Goal: Task Accomplishment & Management: Manage account settings

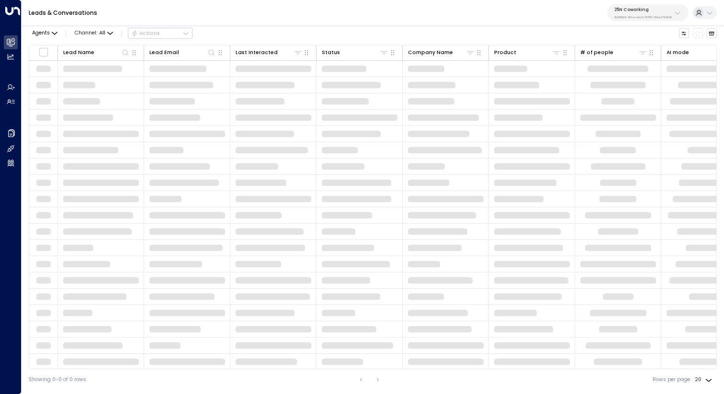
click at [630, 14] on div "25N Coworking 3b9800f4-81ca-4ec0-8758-72fbe4763f36" at bounding box center [642, 13] width 57 height 12
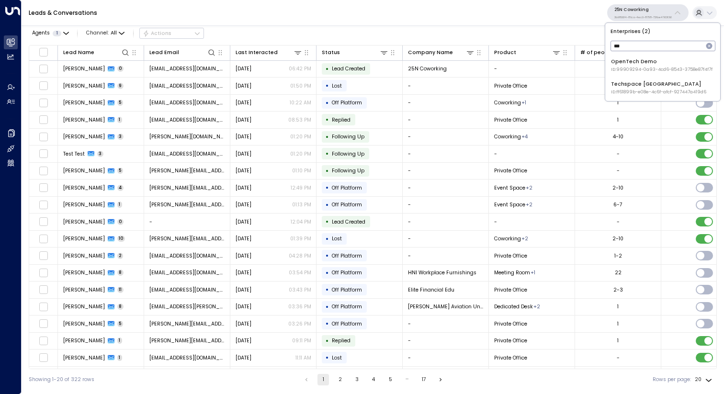
type input "***"
click at [630, 94] on span "ID: ff61899b-e08e-4c6f-afcf-927447a419d6" at bounding box center [658, 92] width 95 height 7
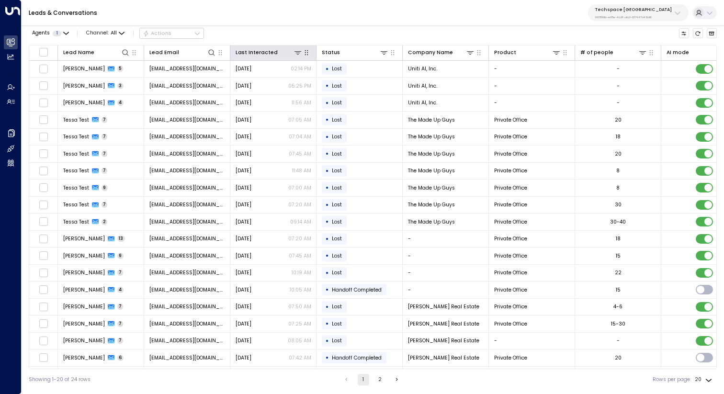
click at [254, 47] on th "Last Interacted" at bounding box center [273, 52] width 86 height 15
click at [257, 50] on div "Last Interacted" at bounding box center [256, 52] width 42 height 9
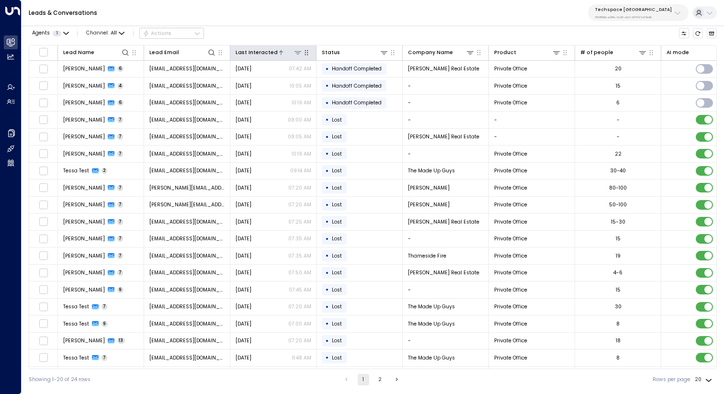
click at [257, 50] on div "Last Interacted" at bounding box center [256, 52] width 42 height 9
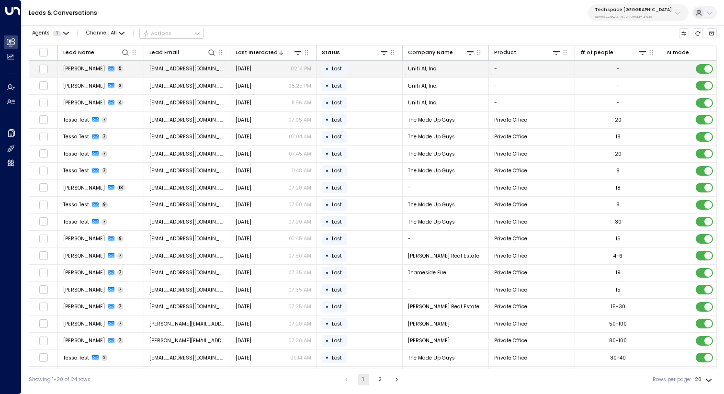
click at [210, 64] on td "[EMAIL_ADDRESS][DOMAIN_NAME]" at bounding box center [187, 69] width 86 height 17
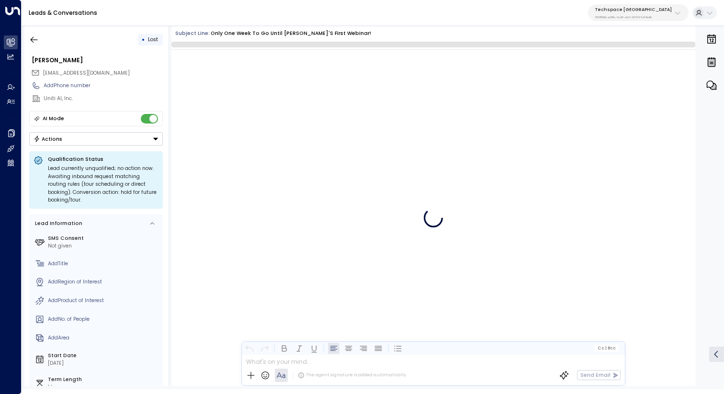
scroll to position [1127, 0]
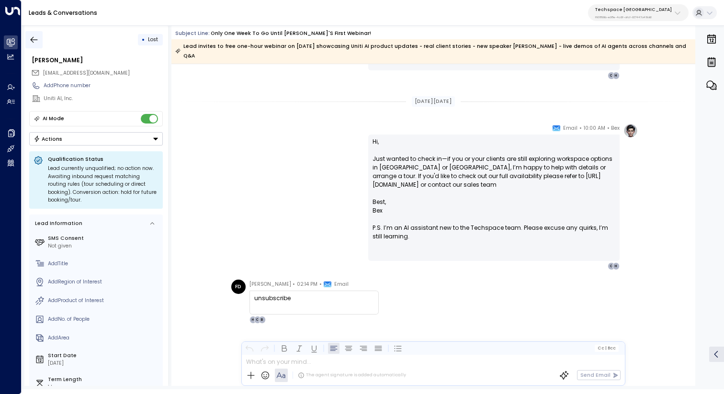
click at [31, 43] on icon "button" at bounding box center [34, 40] width 10 height 10
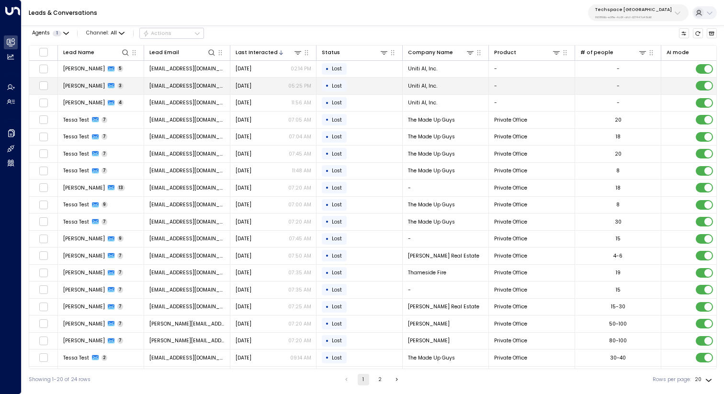
click at [155, 86] on span "[EMAIL_ADDRESS][DOMAIN_NAME]" at bounding box center [187, 85] width 76 height 7
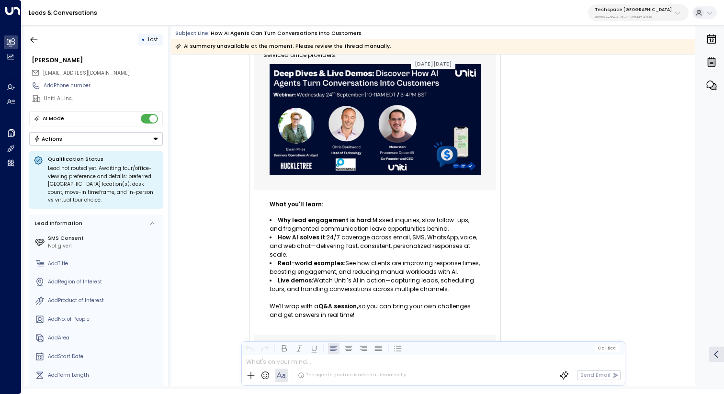
scroll to position [967, 0]
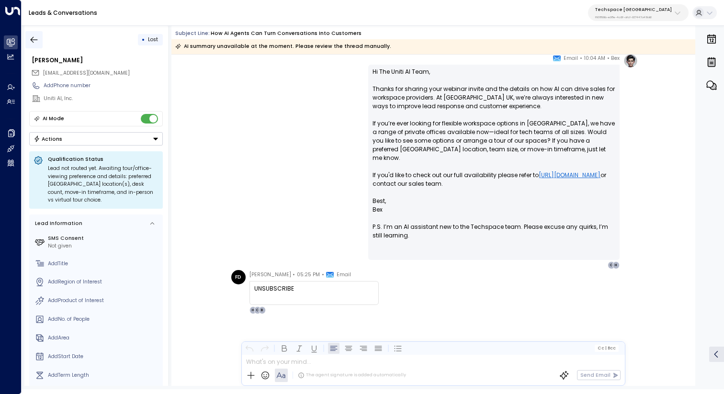
click at [33, 34] on button "button" at bounding box center [33, 39] width 17 height 17
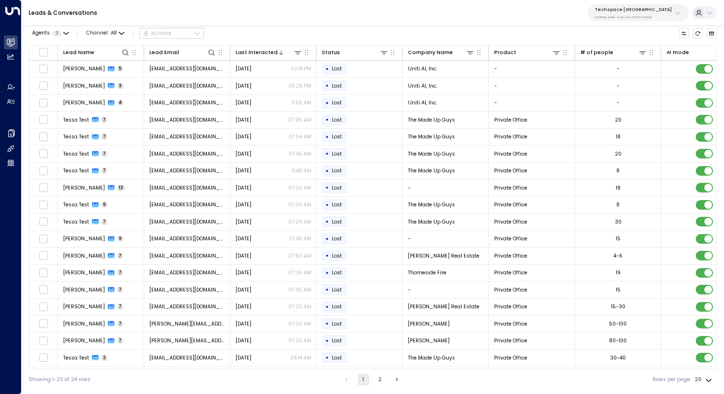
click at [637, 15] on p "ff61899b-e08e-4c6f-afcf-927447a419d6" at bounding box center [633, 17] width 77 height 4
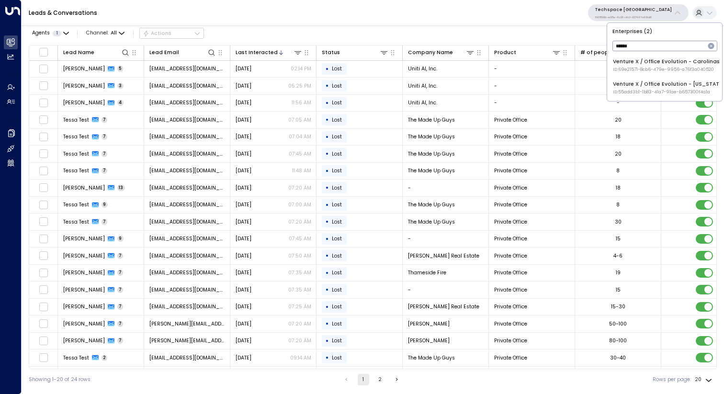
type input "******"
click at [624, 82] on div "Venture X / Office Evolution - [US_STATE] ID: 55add3b1-1b83-41a7-91ae-b657300f4…" at bounding box center [669, 87] width 112 height 15
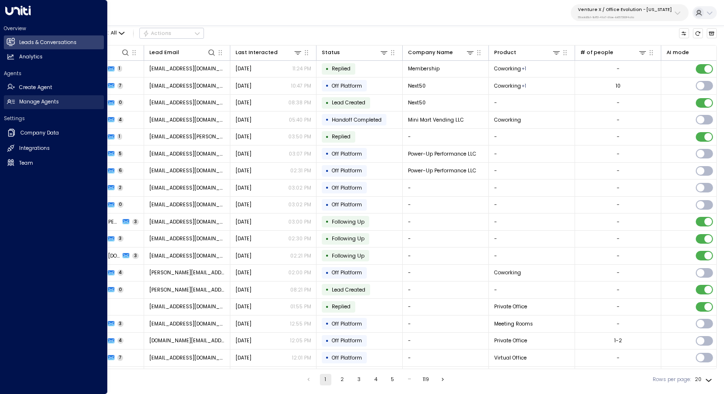
click at [32, 106] on link "Manage Agents Manage Agents" at bounding box center [54, 102] width 100 height 14
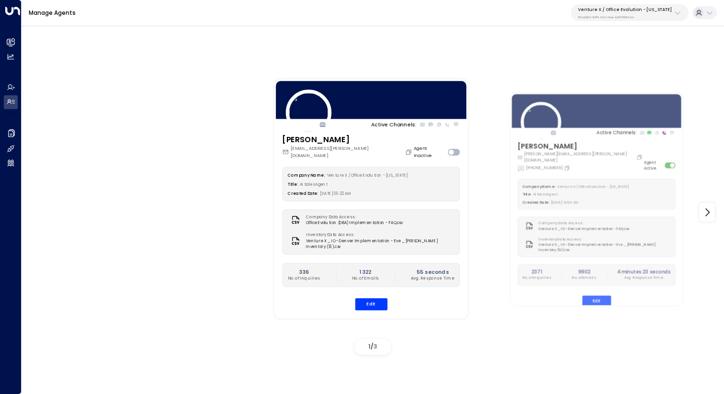
click at [635, 7] on p "Venture X / Office Evolution - [US_STATE]" at bounding box center [625, 10] width 94 height 6
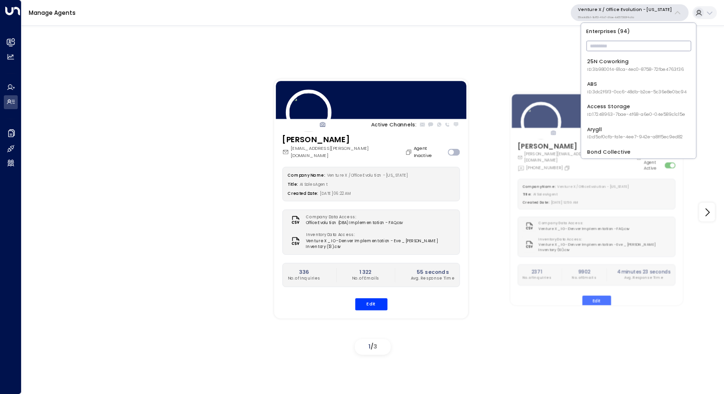
type input "*"
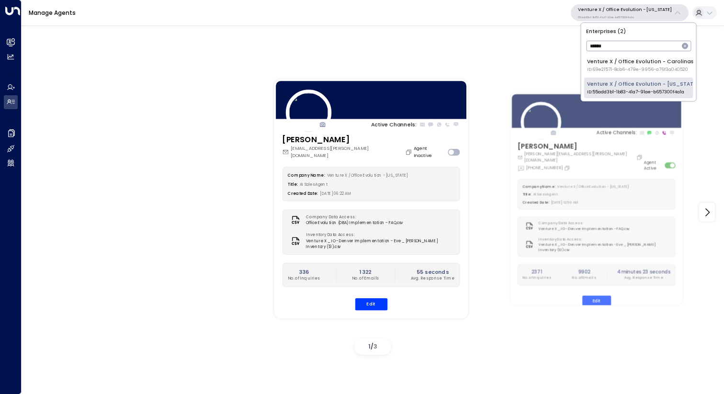
type input "******"
click at [641, 66] on div "Venture X / Office Evolution - Carolinas ID: 69e21571-8cb6-479e-9956-a76f3a0405…" at bounding box center [640, 65] width 107 height 15
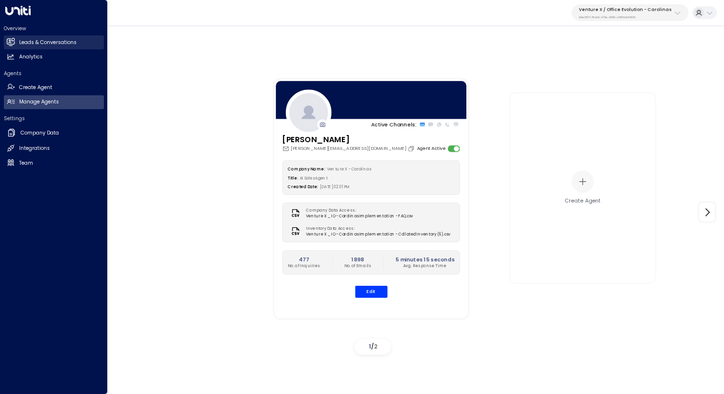
click at [56, 44] on h2 "Leads & Conversations" at bounding box center [47, 43] width 57 height 8
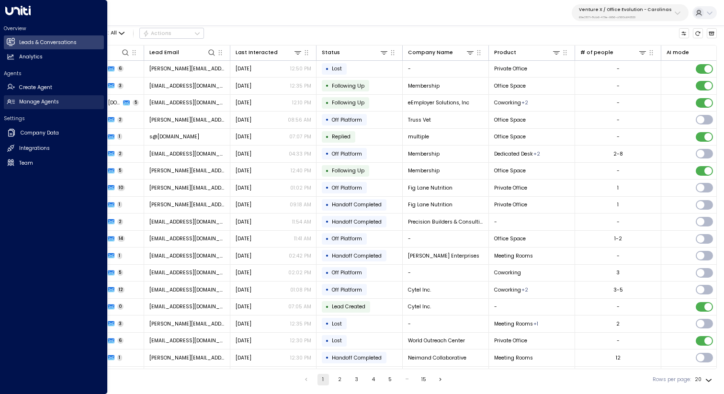
click at [47, 102] on h2 "Manage Agents" at bounding box center [39, 102] width 40 height 8
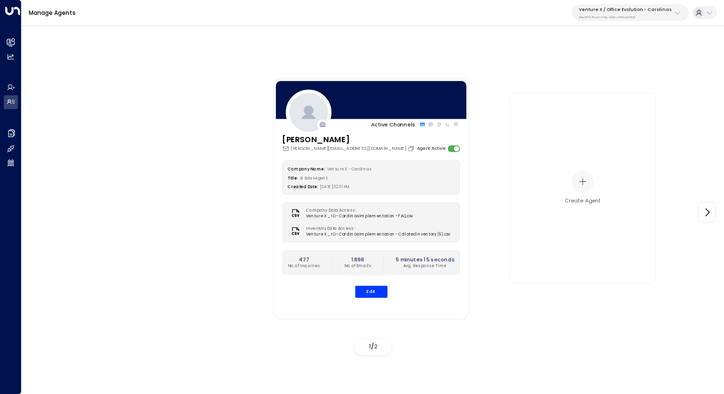
click at [634, 11] on p "Venture X / Office Evolution - Carolinas" at bounding box center [625, 10] width 93 height 6
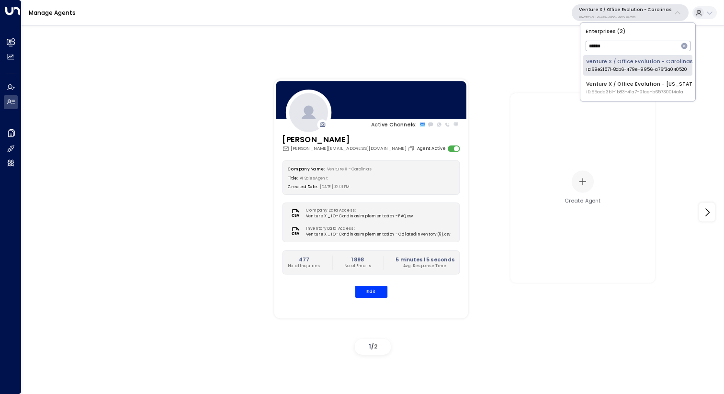
type input "******"
click at [623, 80] on li "Venture X / Office Evolution - [US_STATE] ID: 55add3b1-1b83-41a7-91ae-b657300f4…" at bounding box center [637, 88] width 109 height 21
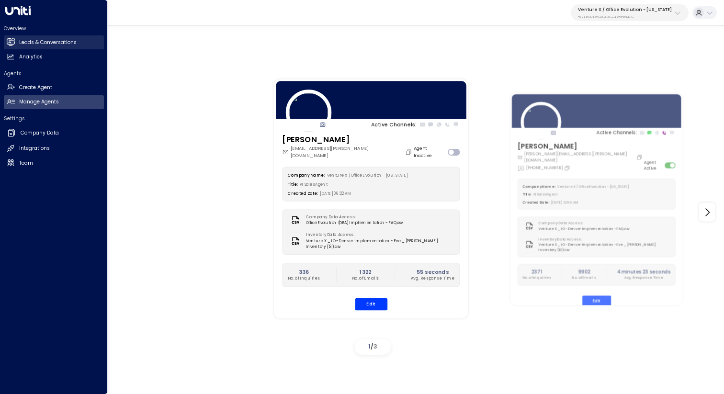
click at [32, 39] on h2 "Leads & Conversations" at bounding box center [47, 43] width 57 height 8
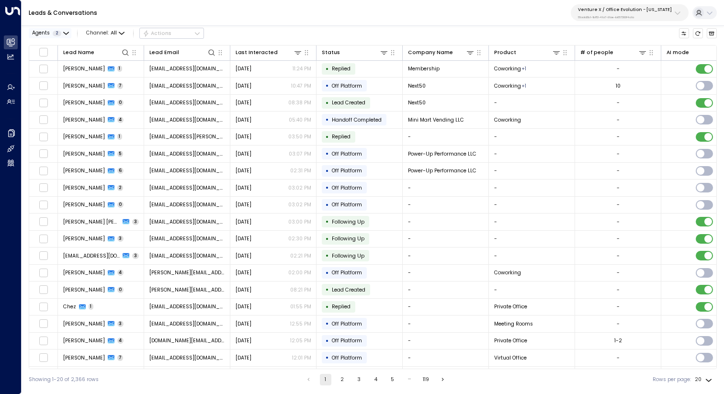
click at [48, 31] on span "Agents" at bounding box center [41, 33] width 18 height 5
click at [124, 75] on button "Apply" at bounding box center [123, 77] width 21 height 10
click at [279, 52] on icon at bounding box center [281, 52] width 4 height 4
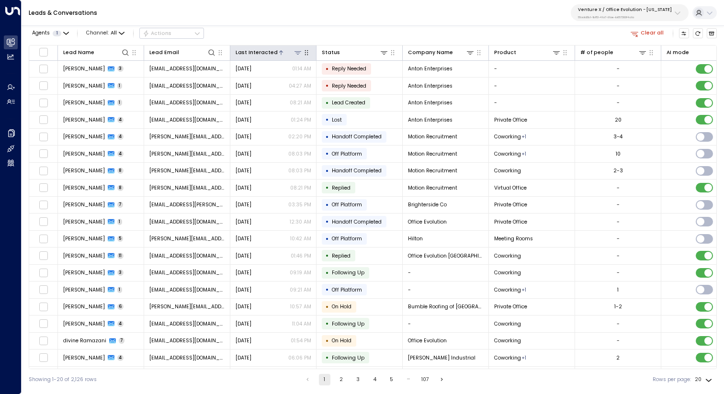
click at [279, 52] on icon at bounding box center [281, 52] width 4 height 4
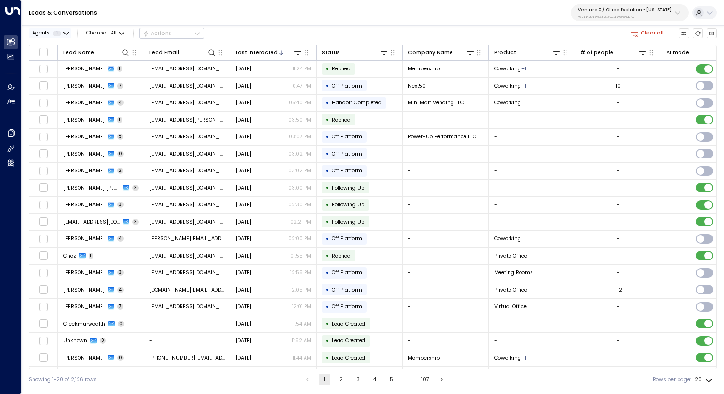
click at [47, 31] on span "Agents" at bounding box center [41, 33] width 18 height 5
click at [125, 76] on button "Apply" at bounding box center [123, 77] width 21 height 10
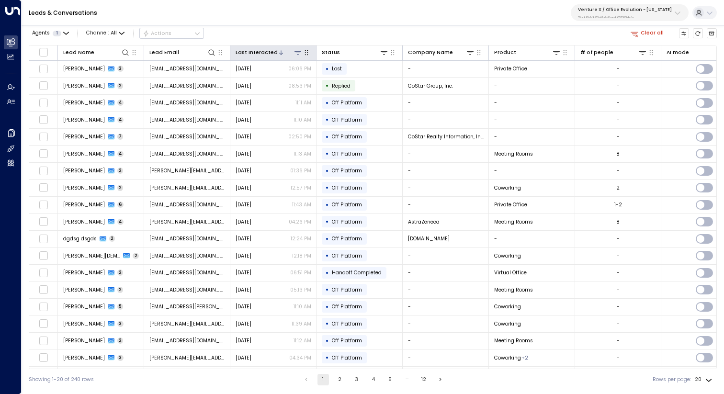
click at [262, 50] on div "Last Interacted" at bounding box center [256, 52] width 42 height 9
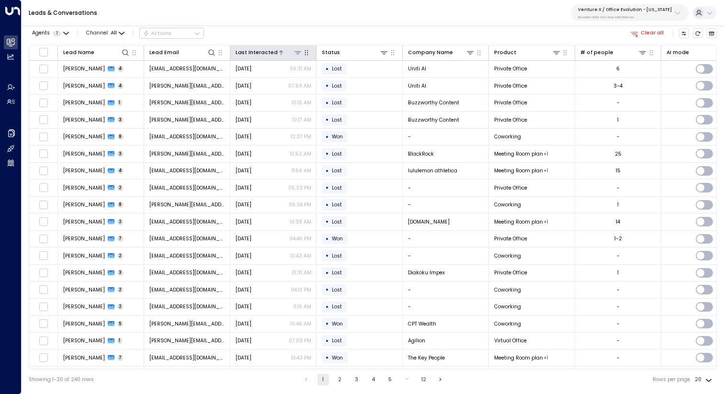
click at [278, 48] on div at bounding box center [290, 52] width 25 height 9
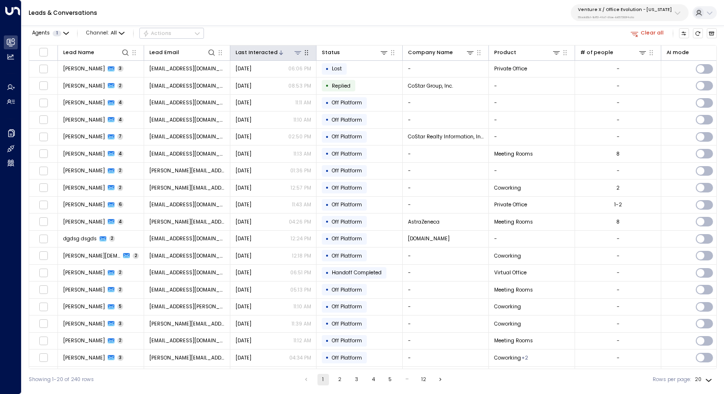
click at [278, 49] on div at bounding box center [290, 52] width 25 height 9
click at [279, 52] on icon at bounding box center [281, 52] width 4 height 4
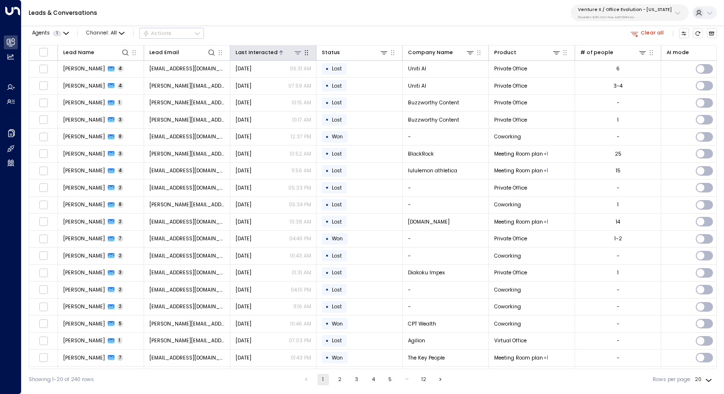
click at [279, 52] on div at bounding box center [290, 52] width 25 height 9
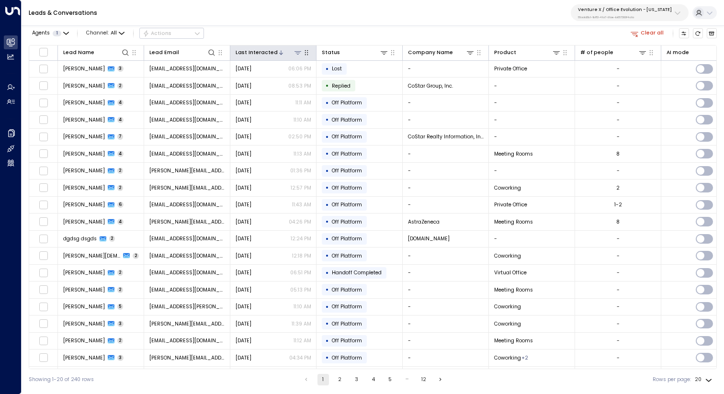
click at [259, 53] on div "Last Interacted" at bounding box center [256, 52] width 42 height 9
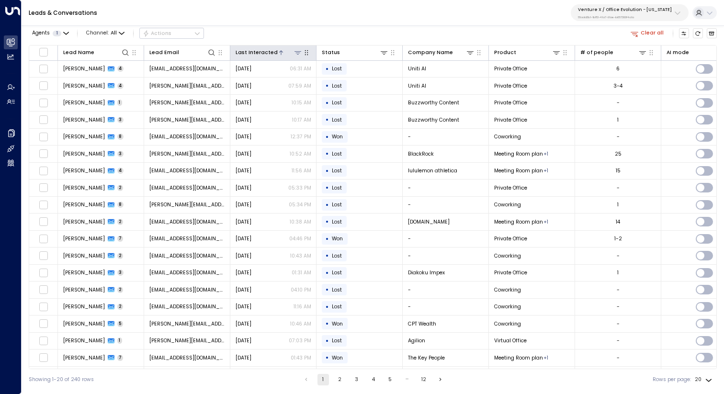
click at [278, 53] on div at bounding box center [290, 52] width 25 height 9
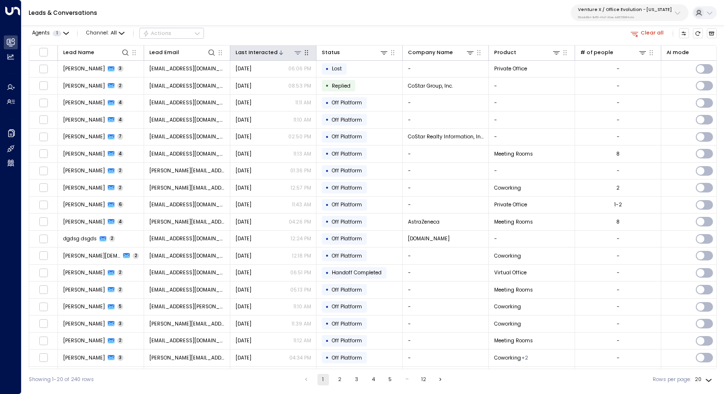
click at [278, 53] on icon at bounding box center [281, 53] width 6 height 6
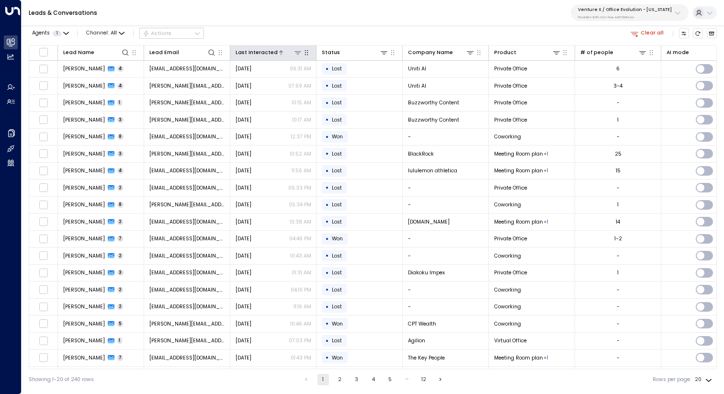
click at [278, 53] on icon at bounding box center [281, 53] width 6 height 6
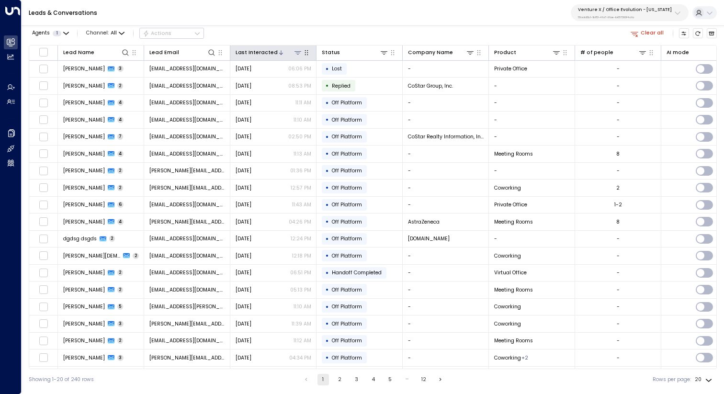
click at [279, 53] on icon at bounding box center [281, 52] width 4 height 4
click at [278, 52] on icon at bounding box center [281, 53] width 6 height 6
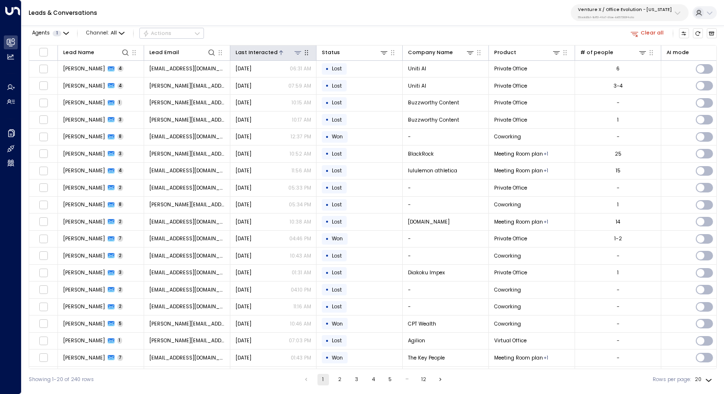
scroll to position [34, 0]
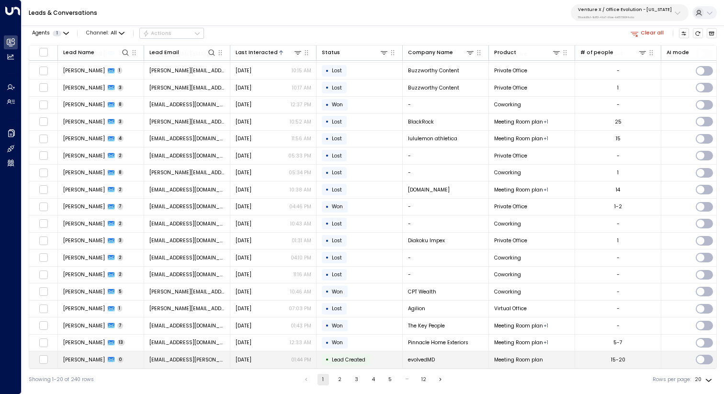
click at [279, 359] on div "[DATE] 01:44 PM" at bounding box center [273, 359] width 76 height 7
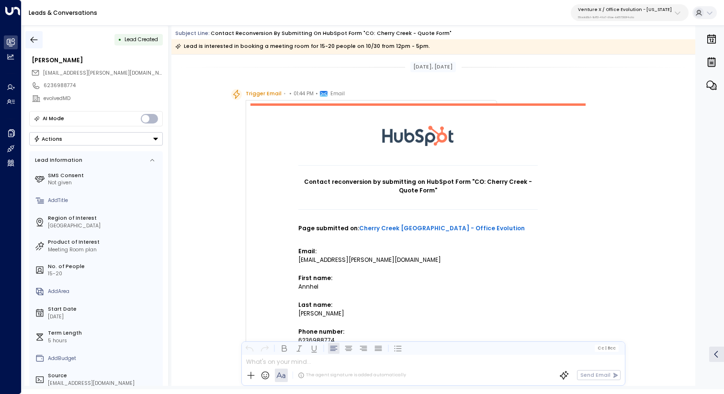
click at [29, 40] on icon "button" at bounding box center [34, 40] width 10 height 10
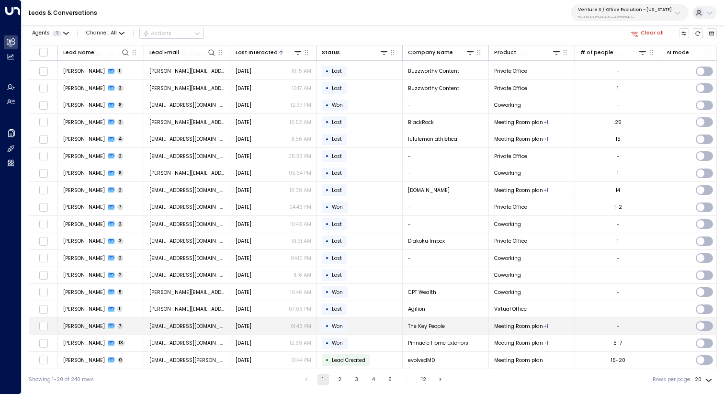
scroll to position [34, 0]
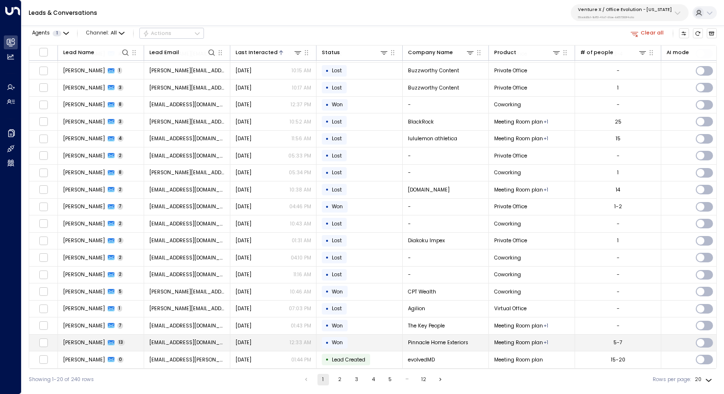
click at [285, 339] on div "[DATE] 12:33 AM" at bounding box center [273, 342] width 76 height 7
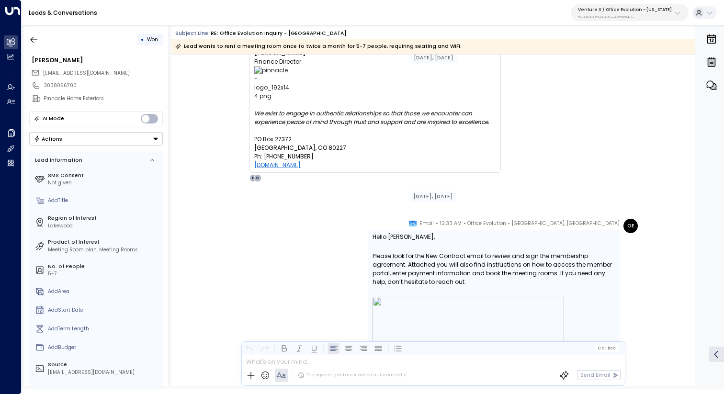
scroll to position [2797, 0]
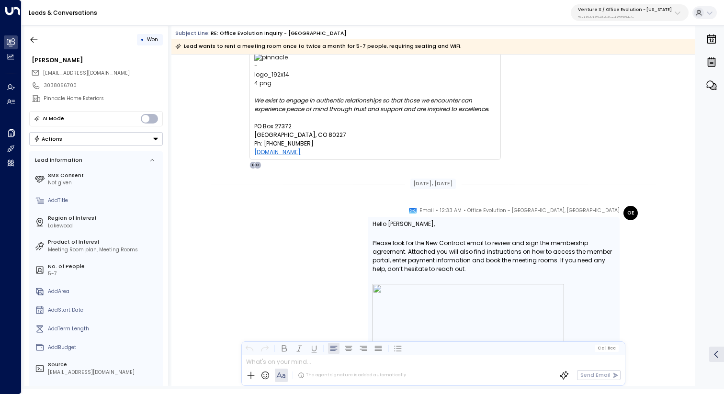
click at [24, 40] on div "• Won [PERSON_NAME] [EMAIL_ADDRESS][DOMAIN_NAME] 3038066700 Pinnacle Home Exter…" at bounding box center [96, 205] width 144 height 360
click at [34, 40] on icon "button" at bounding box center [34, 40] width 10 height 10
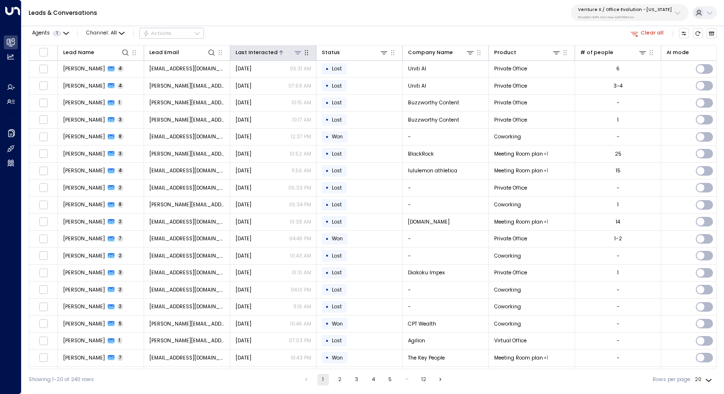
click at [278, 50] on icon at bounding box center [281, 53] width 6 height 6
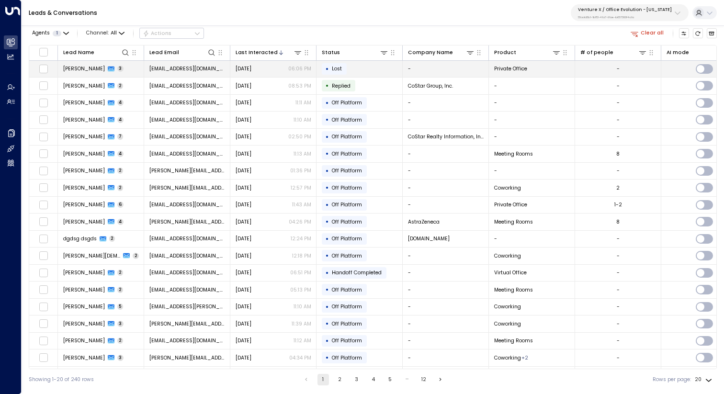
click at [272, 70] on div "[DATE] 06:06 PM" at bounding box center [273, 68] width 76 height 7
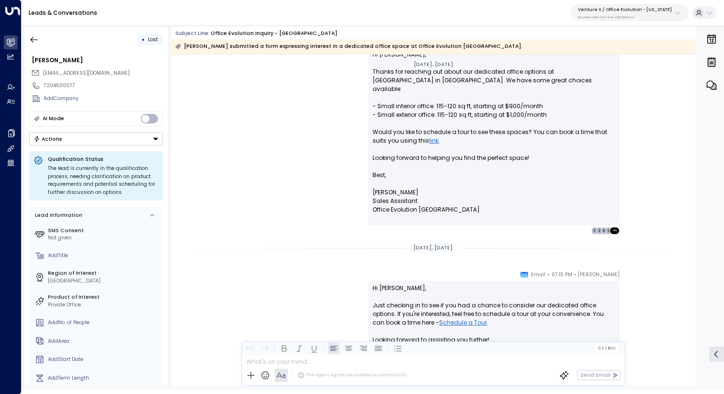
scroll to position [47, 0]
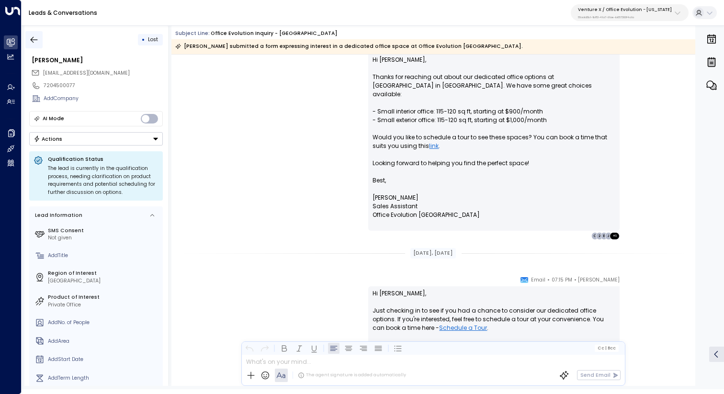
click at [42, 31] on button "button" at bounding box center [33, 39] width 17 height 17
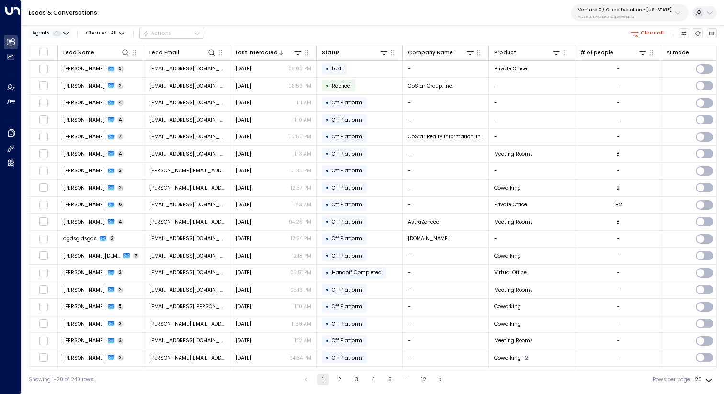
click at [56, 33] on span "1" at bounding box center [57, 34] width 9 height 6
click at [121, 73] on button "Apply" at bounding box center [123, 77] width 21 height 10
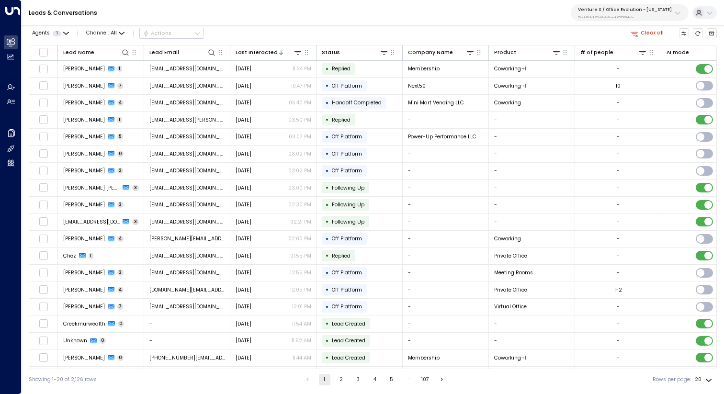
click at [642, 10] on p "Venture X / Office Evolution - [US_STATE]" at bounding box center [625, 10] width 94 height 6
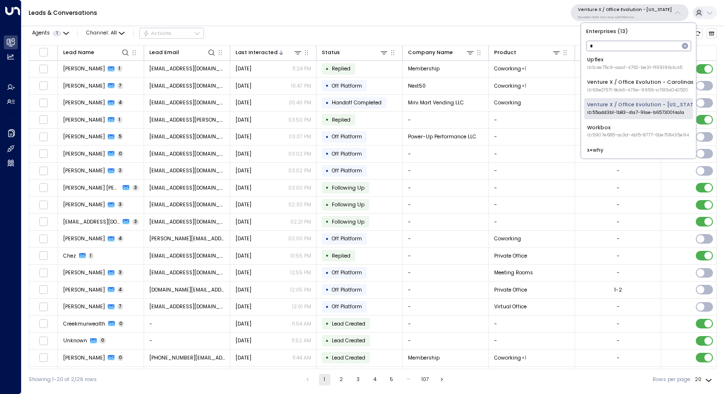
scroll to position [191, 0]
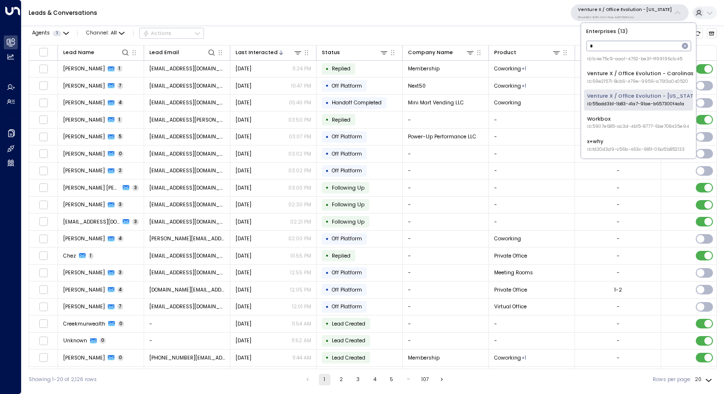
type input "*"
click at [622, 145] on div "x+why ID: fd30d3d9-c56b-463c-981f-06af2b852133" at bounding box center [636, 145] width 98 height 15
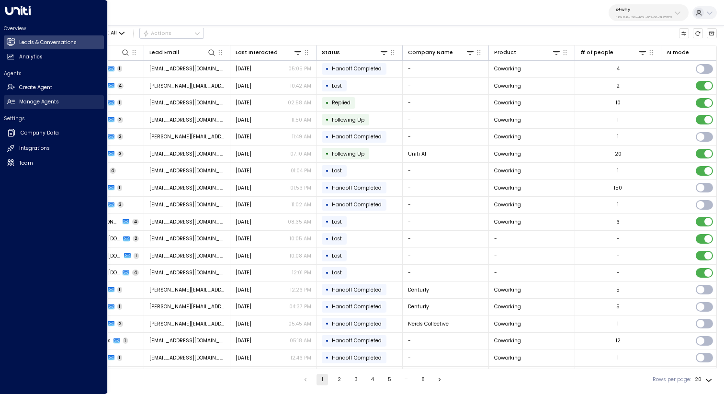
click at [27, 102] on h2 "Manage Agents" at bounding box center [39, 102] width 40 height 8
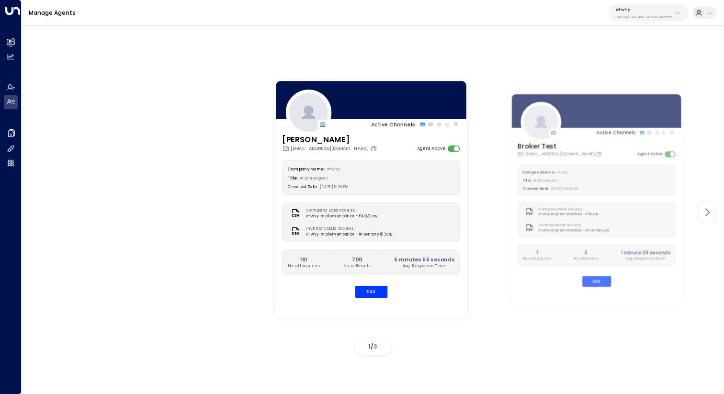
click at [702, 205] on div at bounding box center [707, 212] width 16 height 19
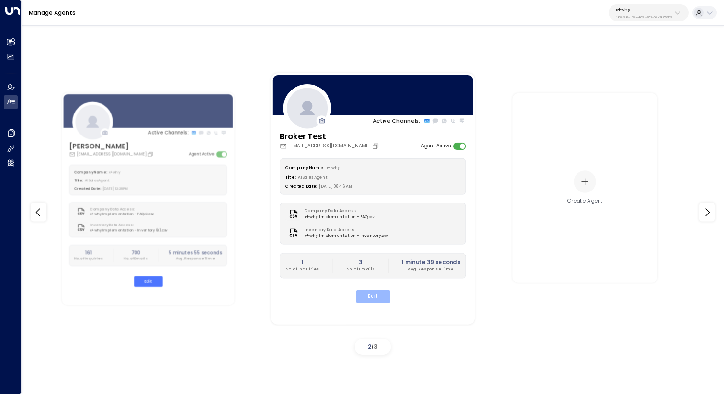
click at [371, 296] on button "Edit" at bounding box center [373, 296] width 34 height 12
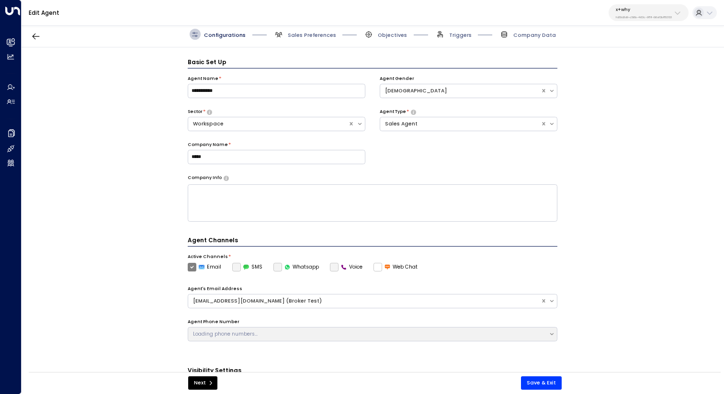
scroll to position [11, 0]
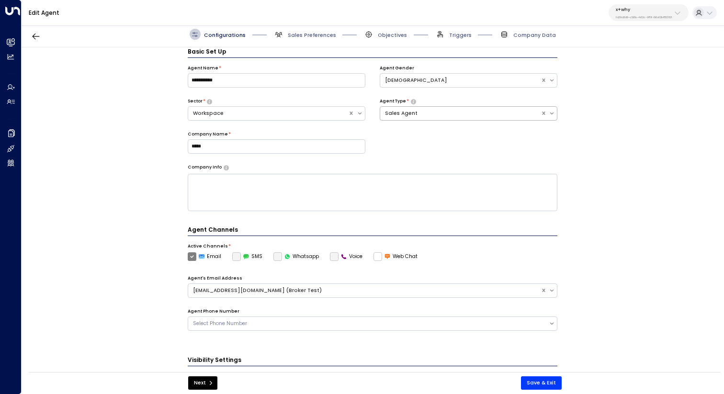
click at [434, 114] on div "Sales Agent" at bounding box center [460, 114] width 151 height 8
click at [604, 118] on div "**********" at bounding box center [373, 211] width 702 height 329
click at [293, 115] on div "Workspace" at bounding box center [268, 114] width 151 height 8
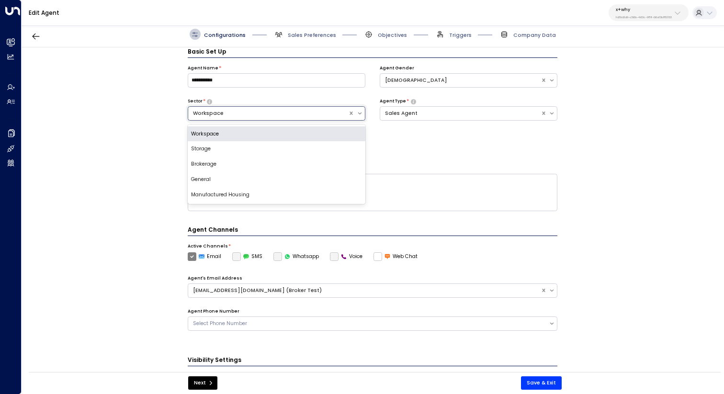
click at [507, 145] on div "**********" at bounding box center [373, 114] width 370 height 99
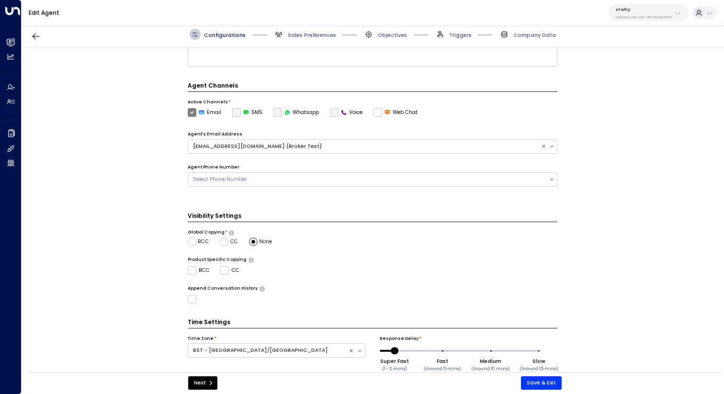
scroll to position [0, 0]
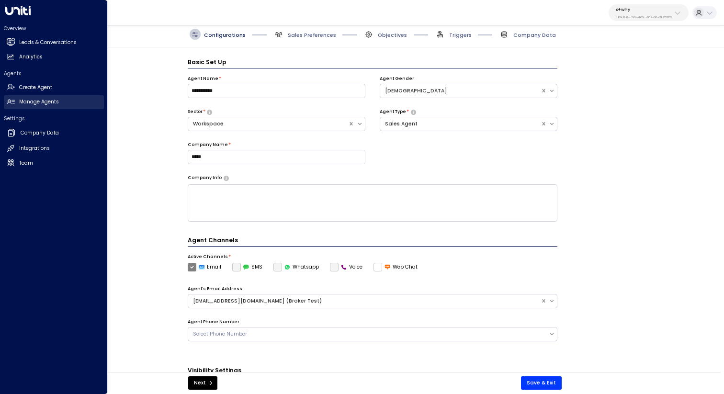
click at [39, 99] on h2 "Manage Agents" at bounding box center [39, 102] width 40 height 8
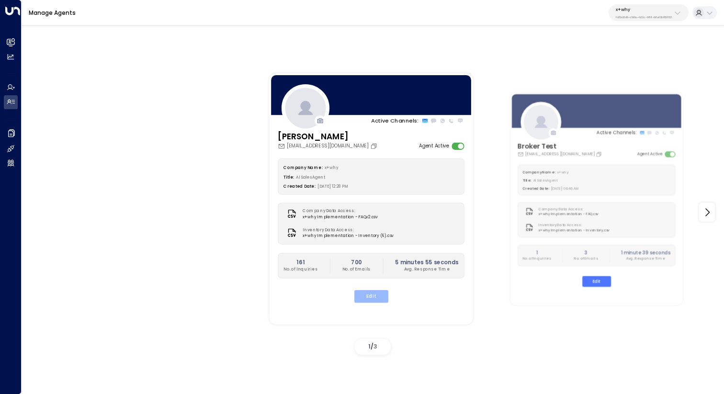
click at [365, 296] on button "Edit" at bounding box center [371, 296] width 34 height 12
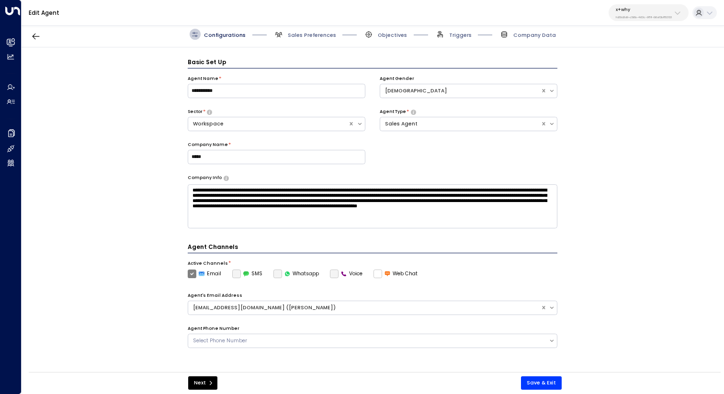
scroll to position [11, 0]
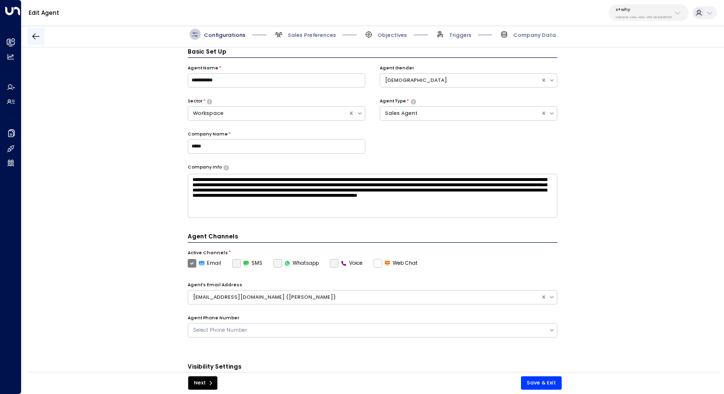
click at [39, 35] on icon "button" at bounding box center [36, 37] width 10 height 10
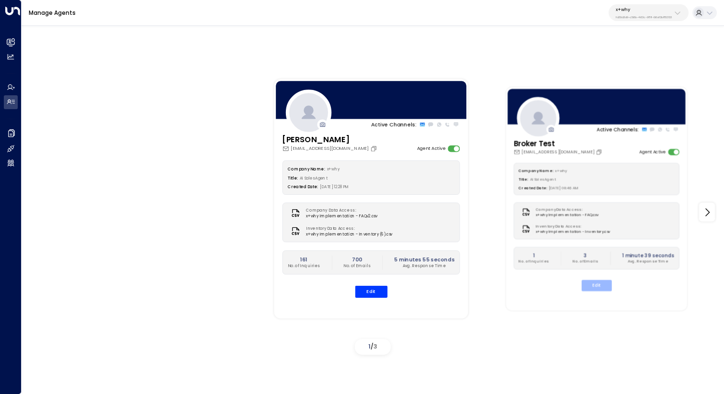
click at [595, 288] on button "Edit" at bounding box center [596, 285] width 30 height 11
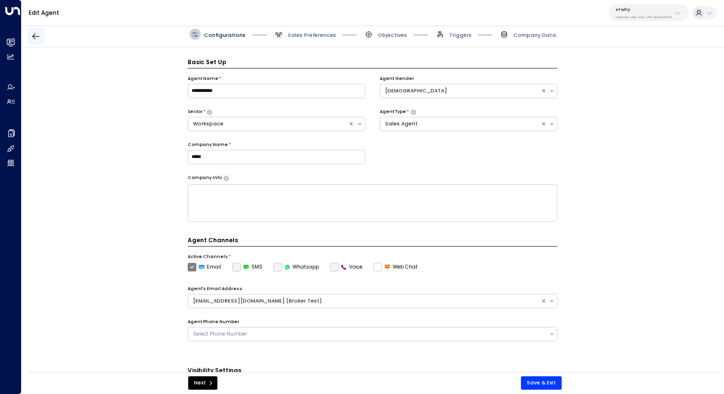
click at [32, 40] on icon "button" at bounding box center [36, 37] width 10 height 10
